Goal: Task Accomplishment & Management: Manage account settings

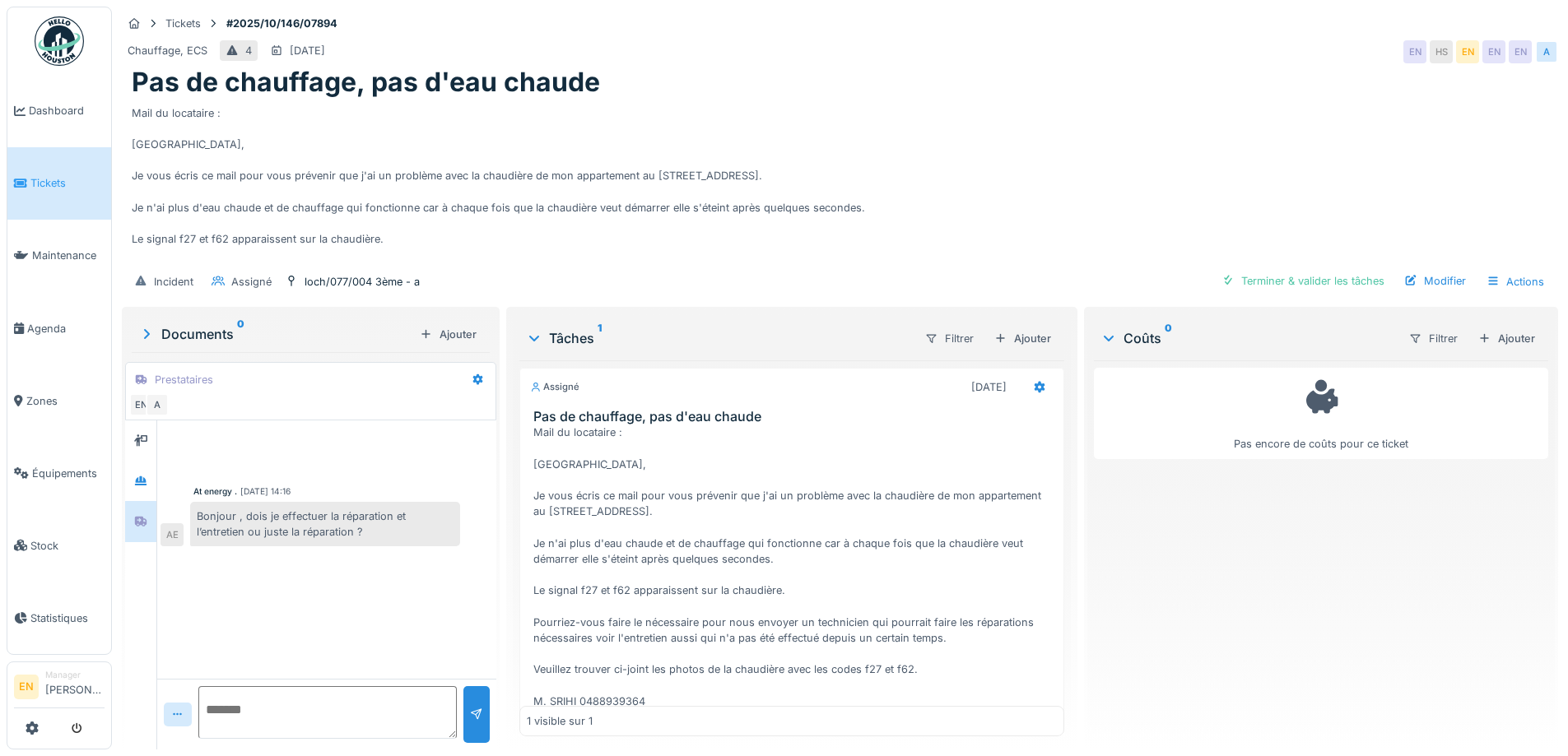
scroll to position [115, 0]
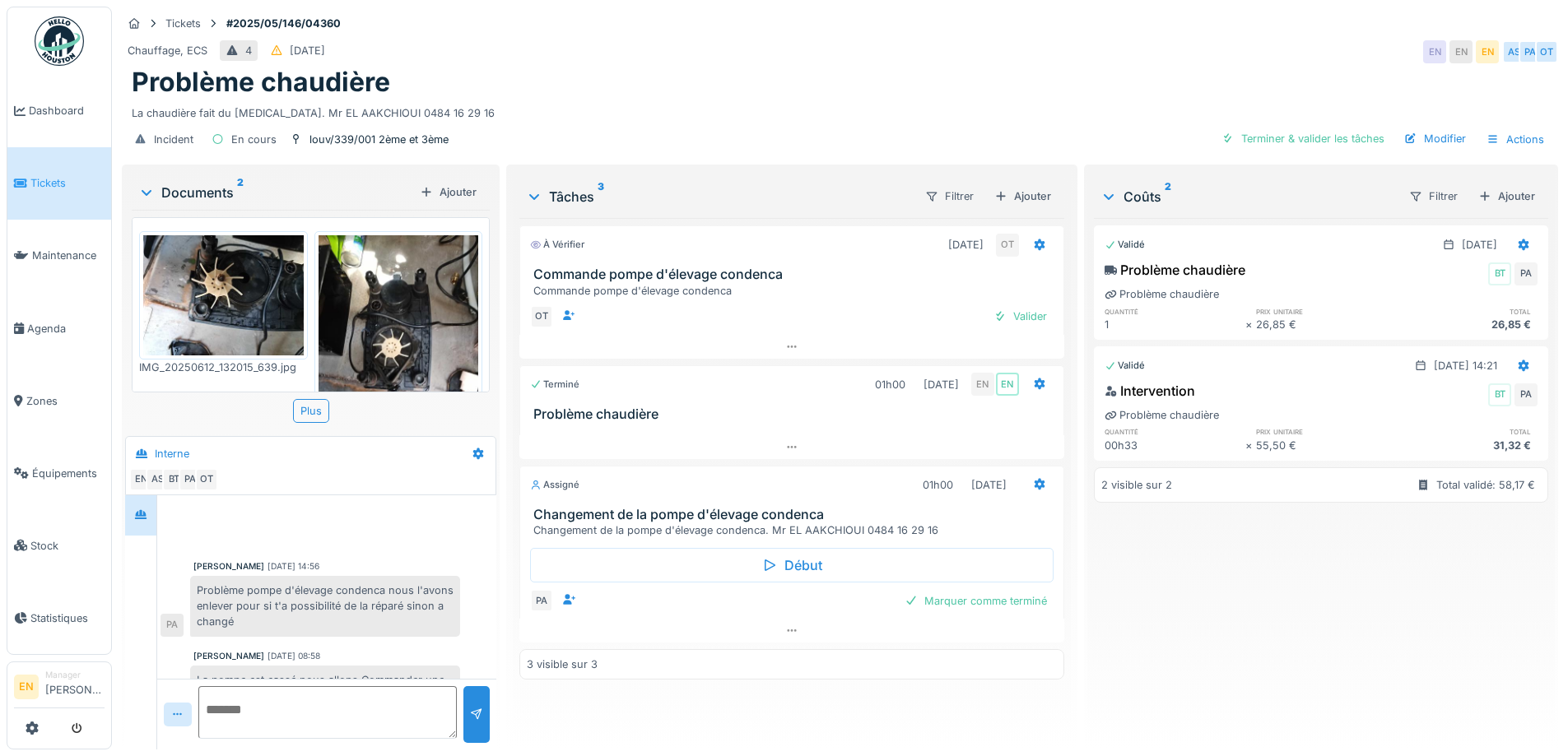
scroll to position [12, 0]
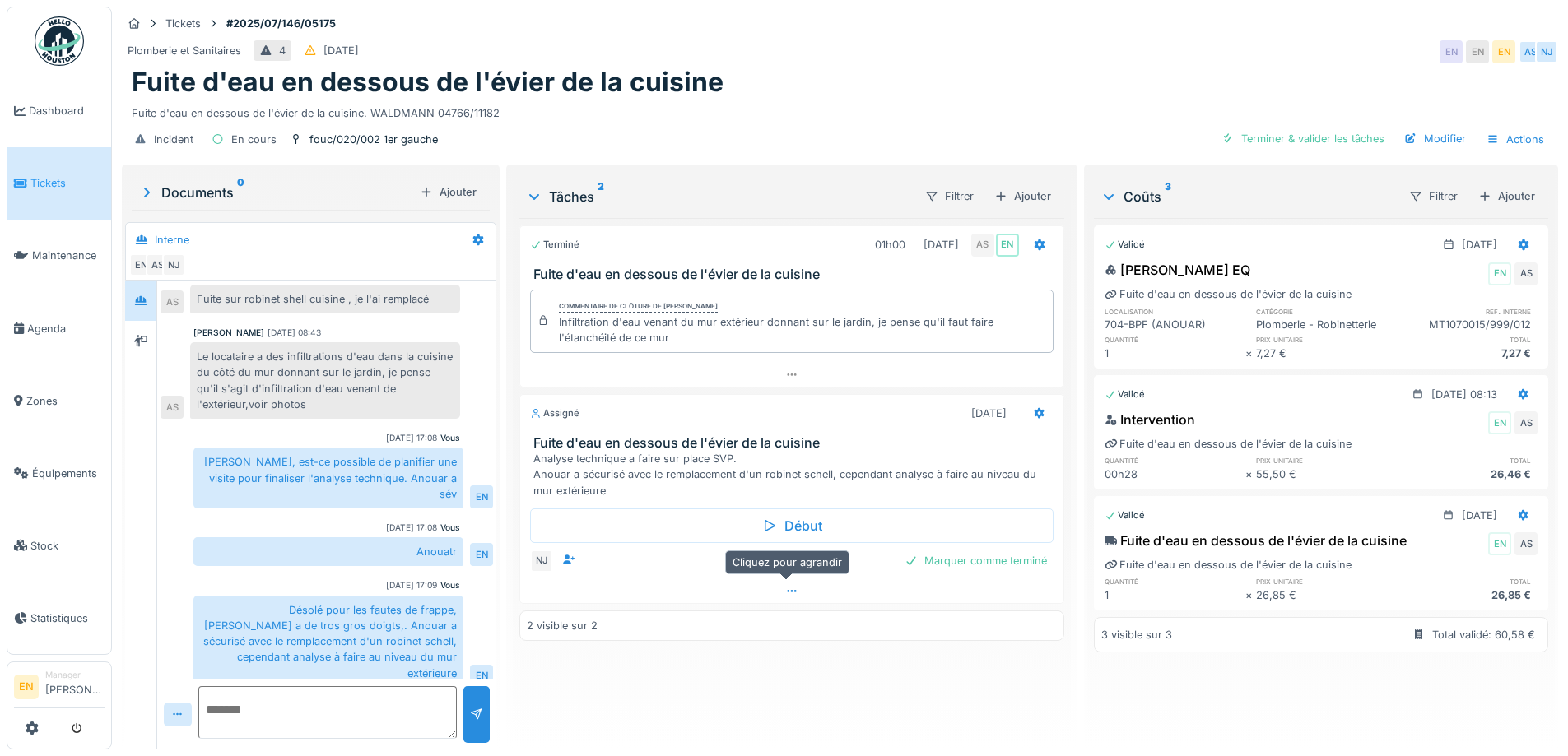
scroll to position [12, 0]
click at [987, 37] on div "Plomberie et Sanitaires 4 02/07/2025 EN EN EN AS NJ" at bounding box center [840, 52] width 1437 height 30
click at [1056, 19] on div "Tickets #2025/07/146/05175" at bounding box center [840, 23] width 1437 height 20
click at [1246, 23] on div "Tickets #2025/07/146/05175 Plomberie et Sanitaires 4 02/07/2025 EN EN EN AS NJ …" at bounding box center [841, 84] width 1444 height 155
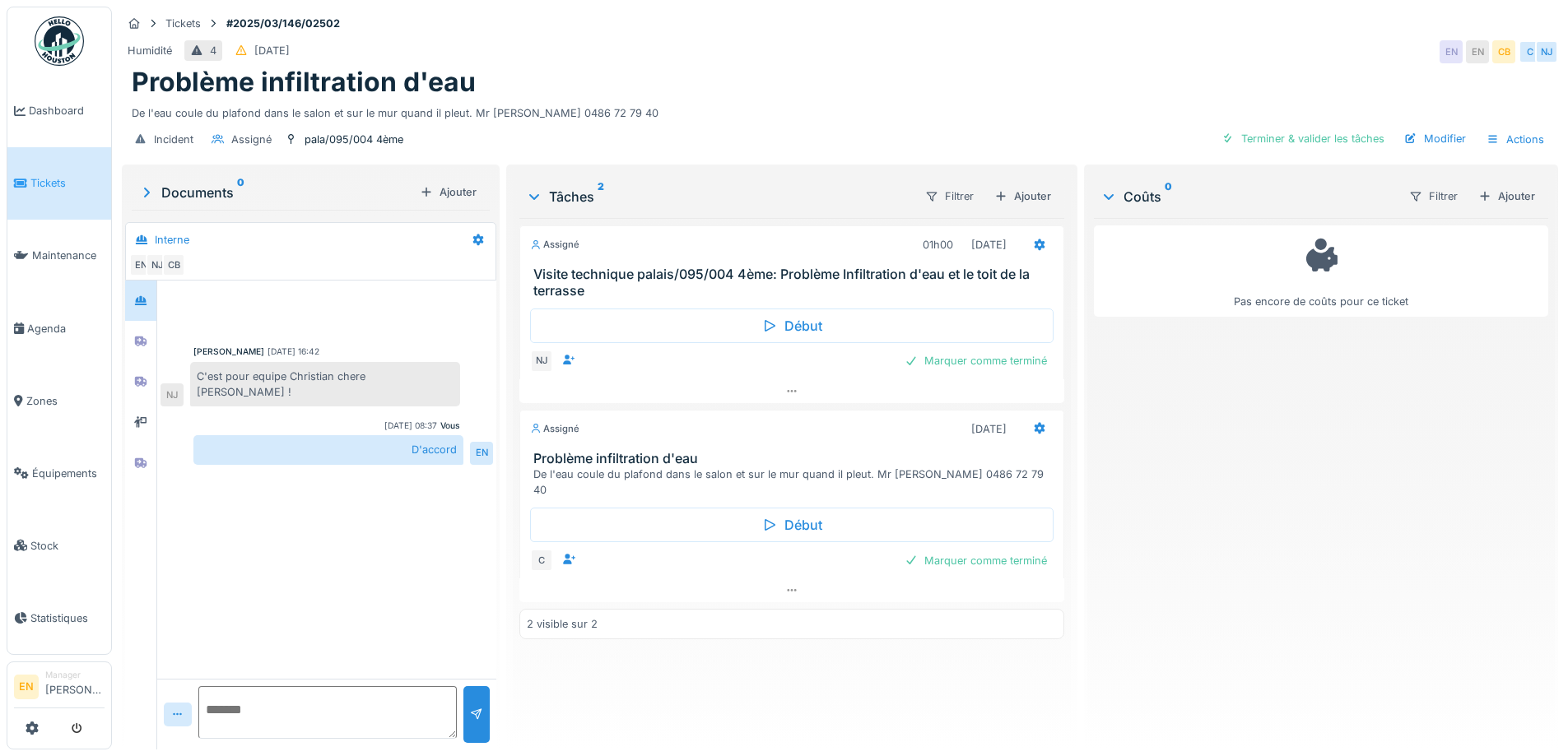
click at [708, 665] on div "Assigné 01h00 30/09/2025 Visite technique palais/095/004 4ème: Problème Infiltr…" at bounding box center [791, 477] width 544 height 518
drag, startPoint x: 684, startPoint y: 684, endPoint x: 700, endPoint y: 700, distance: 22.6
click at [685, 685] on div "Assigné 01h00 30/09/2025 Visite technique palais/095/004 4ème: Problème Infiltr…" at bounding box center [791, 477] width 544 height 518
click at [709, 671] on div "Assigné 01h00 30/09/2025 Visite technique palais/095/004 4ème: Problème Infiltr…" at bounding box center [791, 477] width 544 height 518
click at [705, 682] on div "Assigné 01h00 30/09/2025 Visite technique palais/095/004 4ème: Problème Infiltr…" at bounding box center [791, 477] width 544 height 518
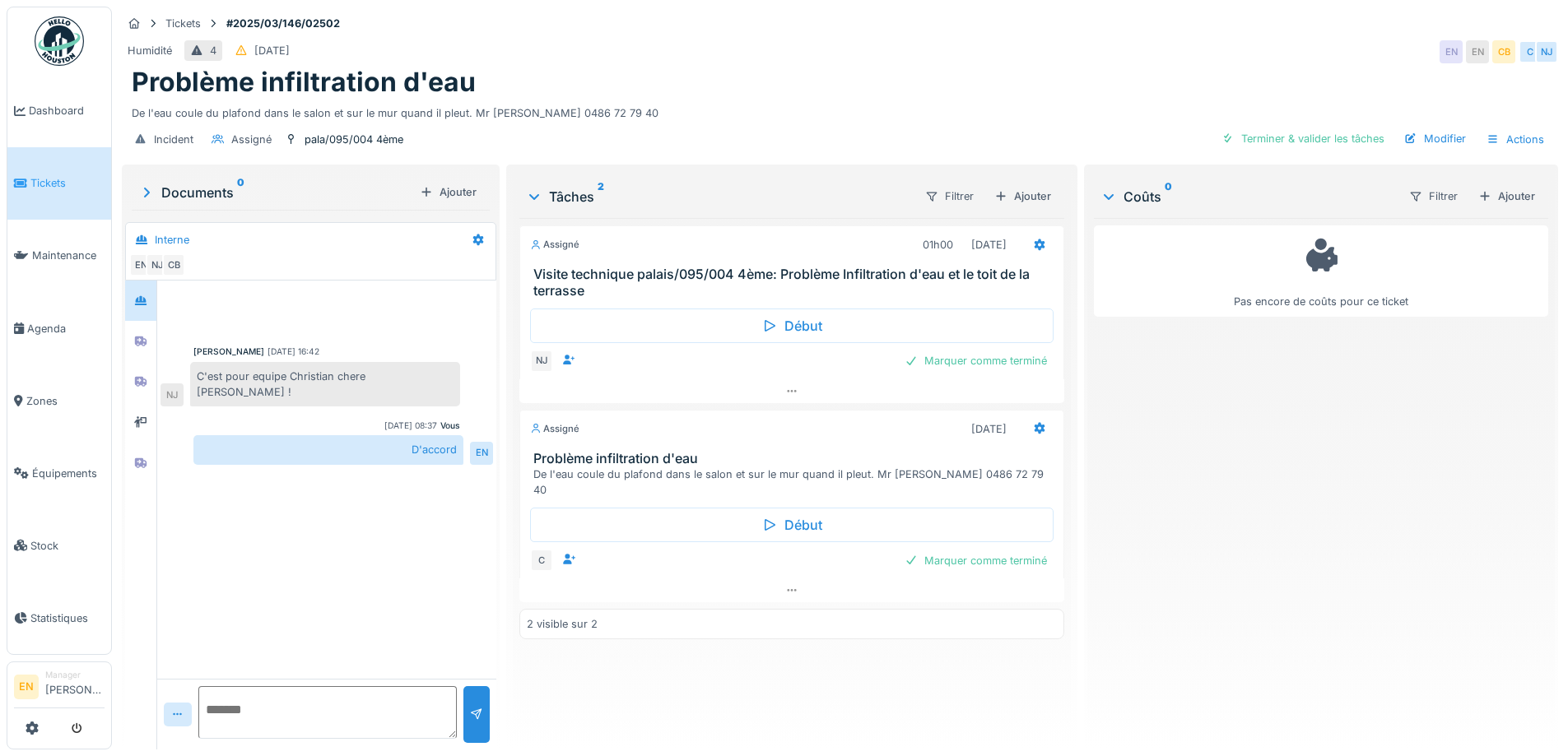
scroll to position [12, 0]
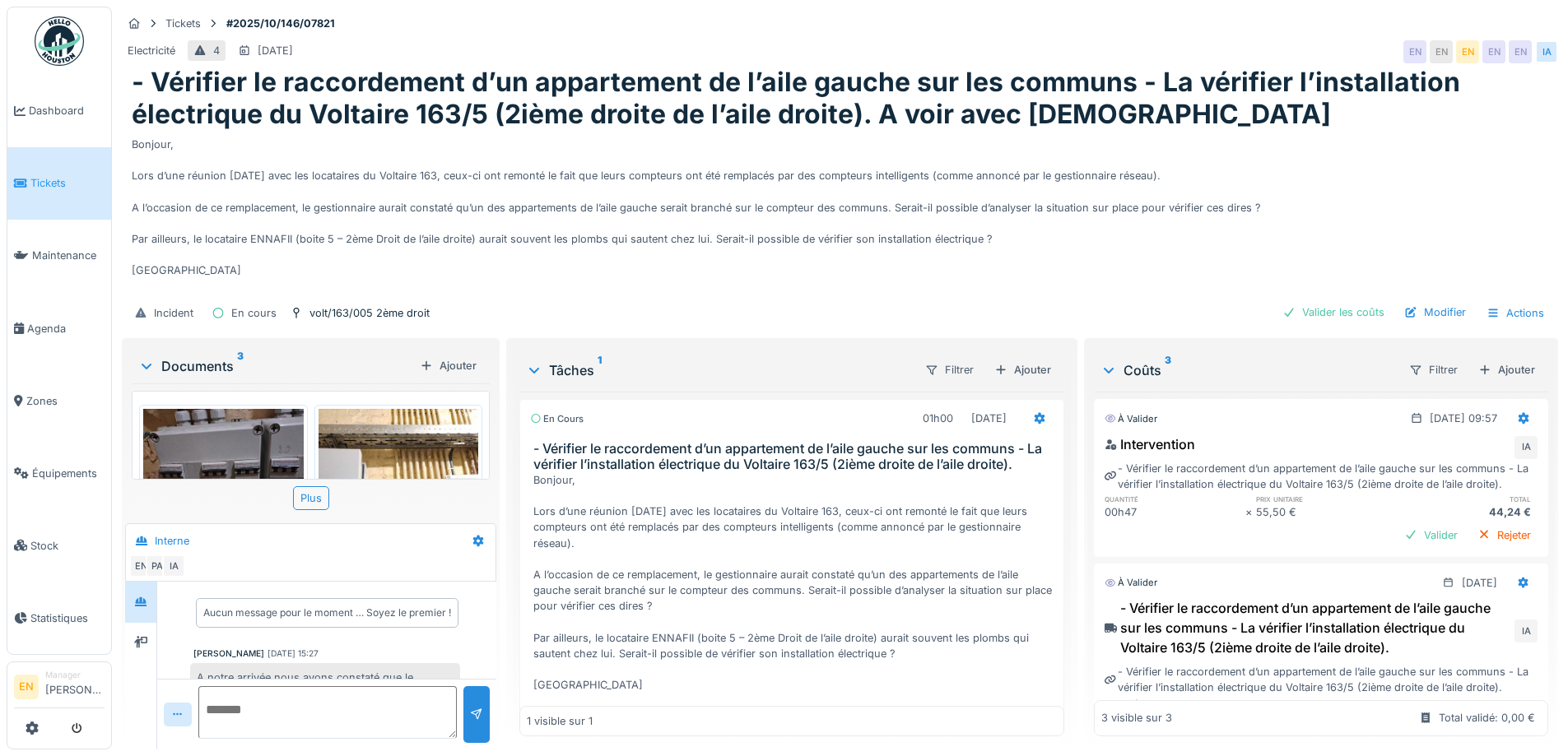
scroll to position [49, 0]
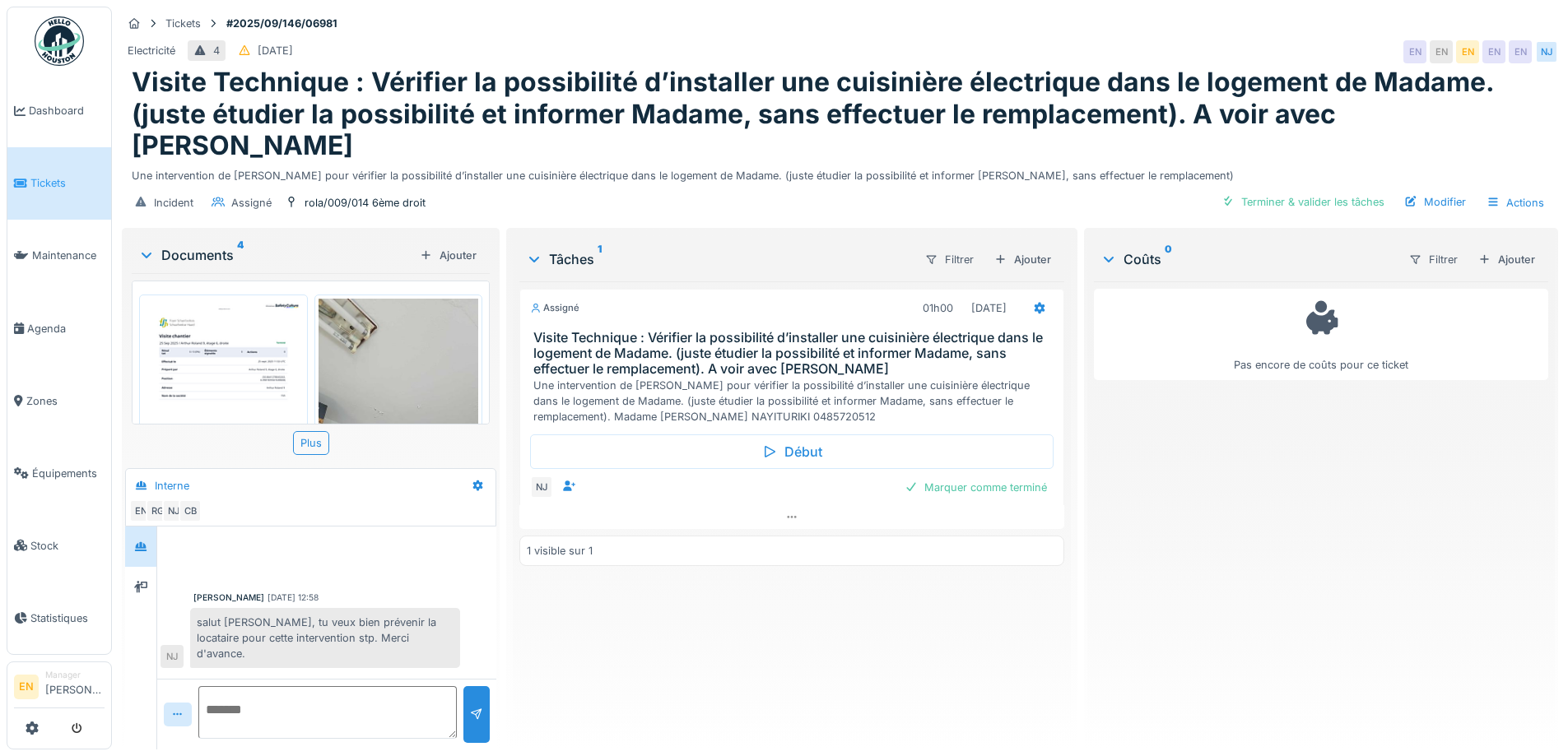
scroll to position [365, 0]
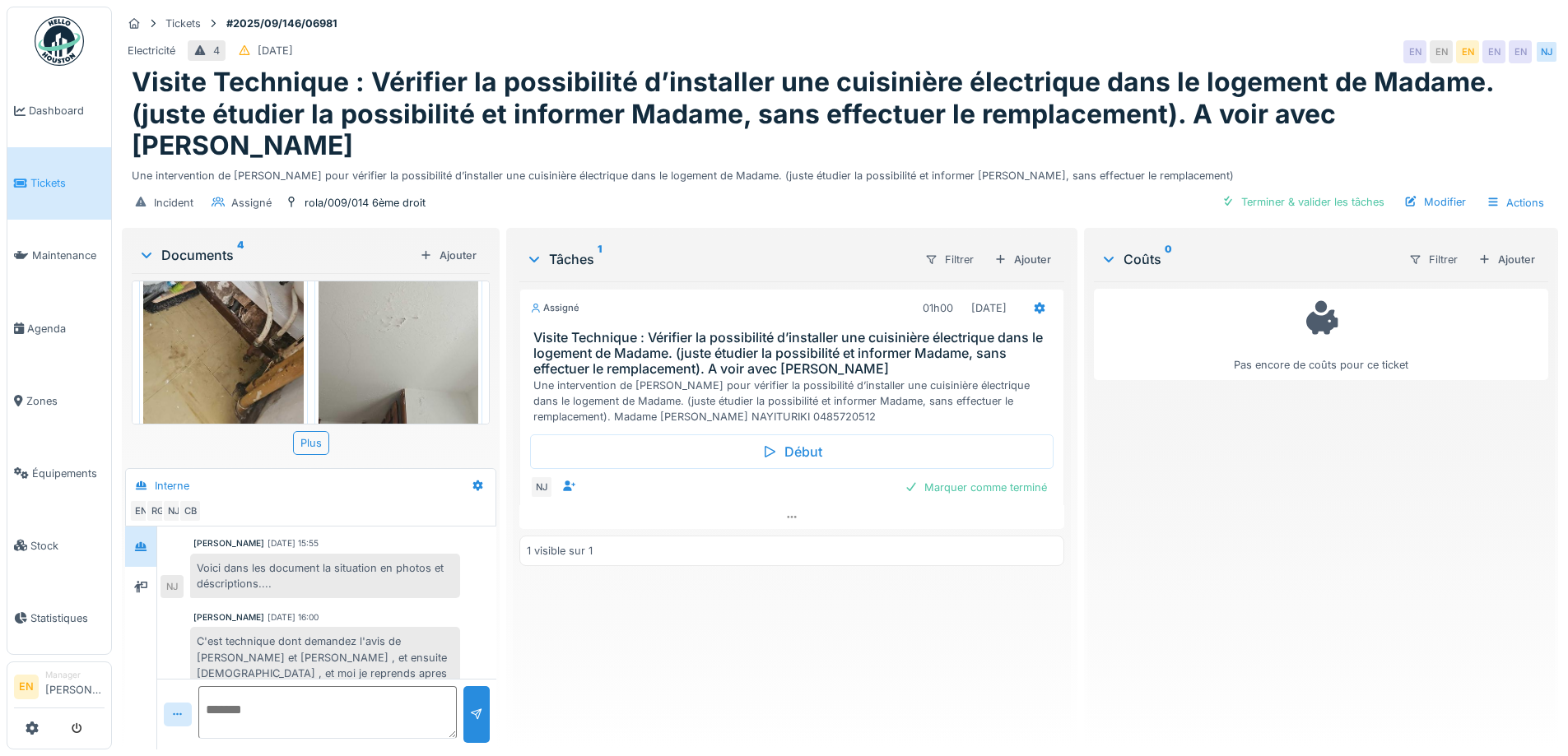
click at [726, 639] on div "Assigné 01h00 [DATE] Visite Technique : Vérifier la possibilité d’installer une…" at bounding box center [791, 509] width 544 height 455
drag, startPoint x: 712, startPoint y: 661, endPoint x: 710, endPoint y: 651, distance: 10.2
click at [712, 662] on div "Assigné 01h00 25/09/2025 Visite Technique : Vérifier la possibilité d’installer…" at bounding box center [791, 509] width 544 height 455
click at [712, 185] on div "Incident Assigné rola/009/014 6ème droit Terminer & valider les tâches Modifier…" at bounding box center [840, 203] width 1437 height 37
click at [608, 695] on div "Assigné 01h00 25/09/2025 Visite Technique : Vérifier la possibilité d’installer…" at bounding box center [791, 509] width 544 height 455
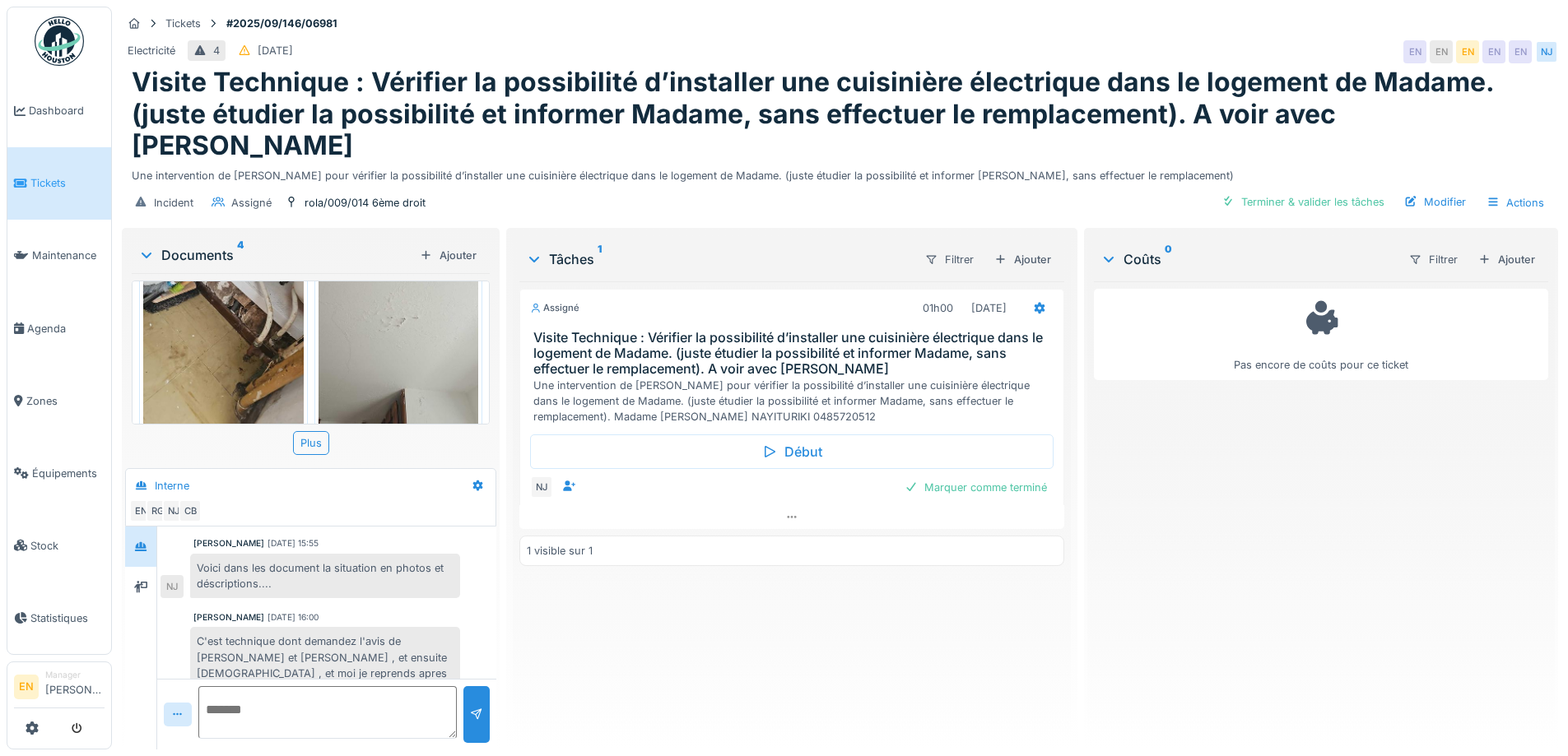
drag, startPoint x: 846, startPoint y: 629, endPoint x: 1004, endPoint y: 505, distance: 200.8
click at [869, 613] on div "Assigné 01h00 25/09/2025 Visite Technique : Vérifier la possibilité d’installer…" at bounding box center [791, 509] width 544 height 455
click at [1257, 614] on div "Pas encore de coûts pour ce ticket" at bounding box center [1321, 509] width 454 height 455
click at [646, 649] on div "Assigné 01h00 25/09/2025 Visite Technique : Vérifier la possibilité d’installer…" at bounding box center [791, 509] width 544 height 455
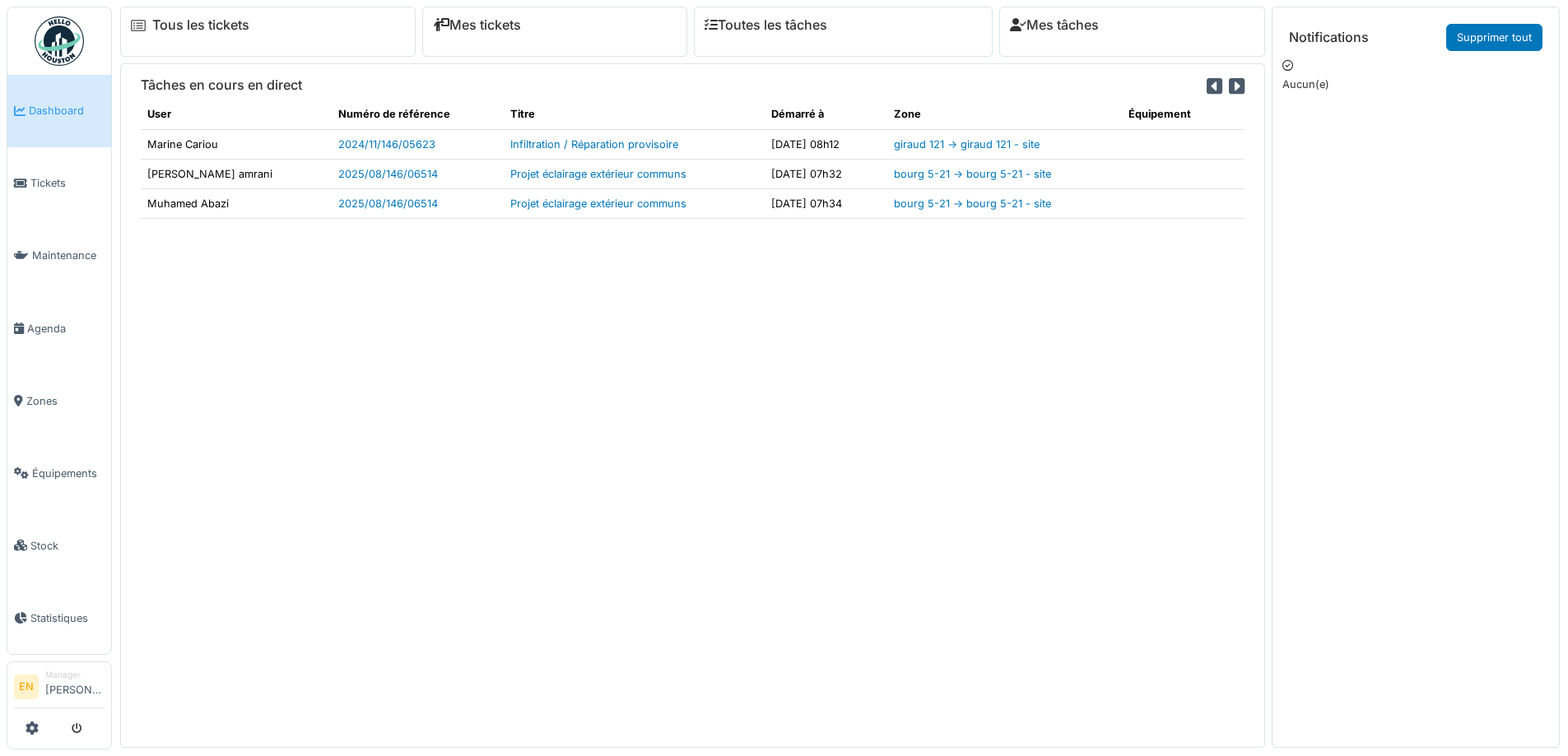
click at [763, 513] on div "Tâches en cours en direct User Numéro de référence Titre Démarré à Zone Équipem…" at bounding box center [692, 405] width 1145 height 684
